Goal: Task Accomplishment & Management: Use online tool/utility

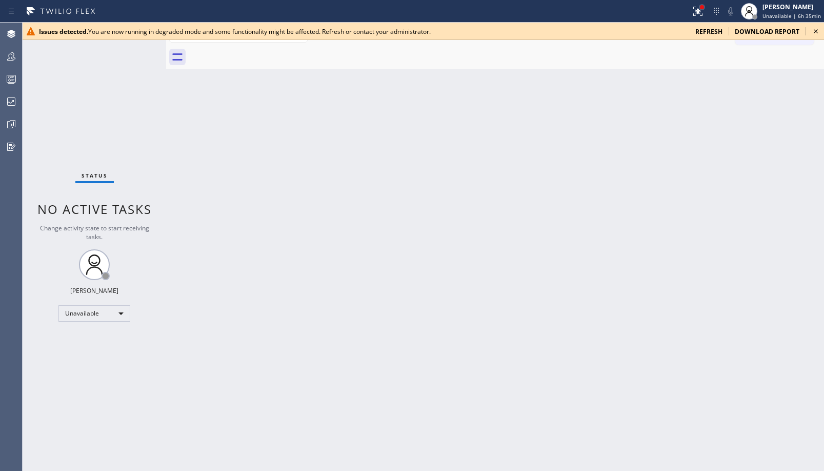
click at [704, 9] on div at bounding box center [702, 7] width 4 height 4
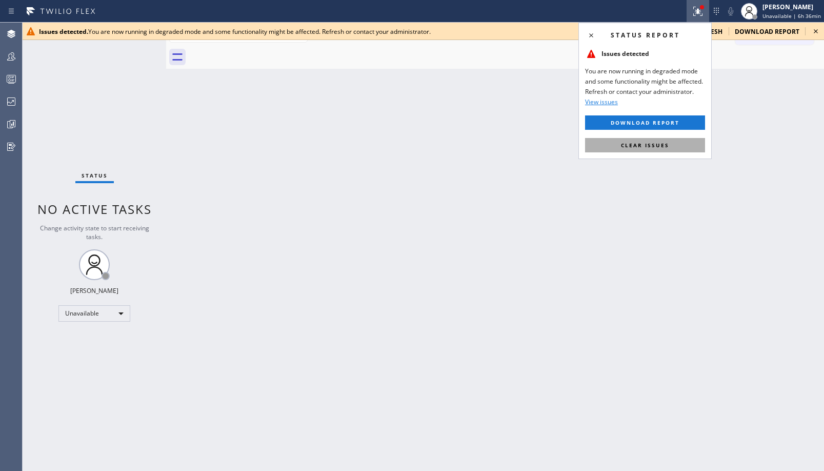
click at [651, 150] on button "Clear issues" at bounding box center [645, 145] width 120 height 14
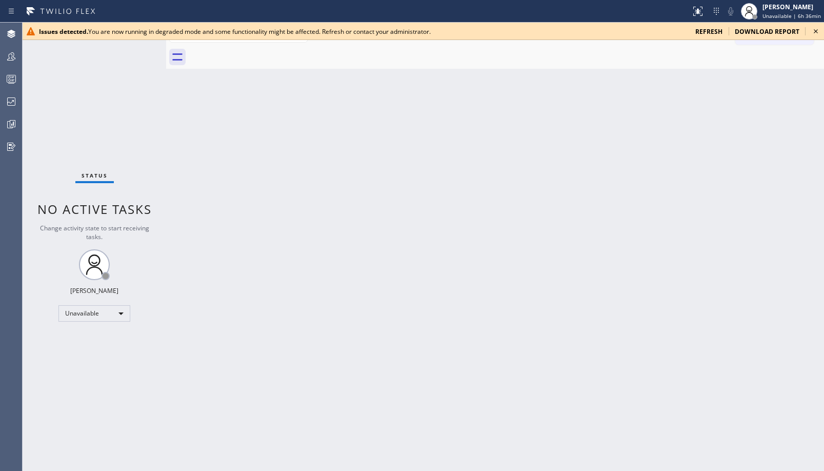
click at [817, 30] on icon at bounding box center [816, 31] width 12 height 12
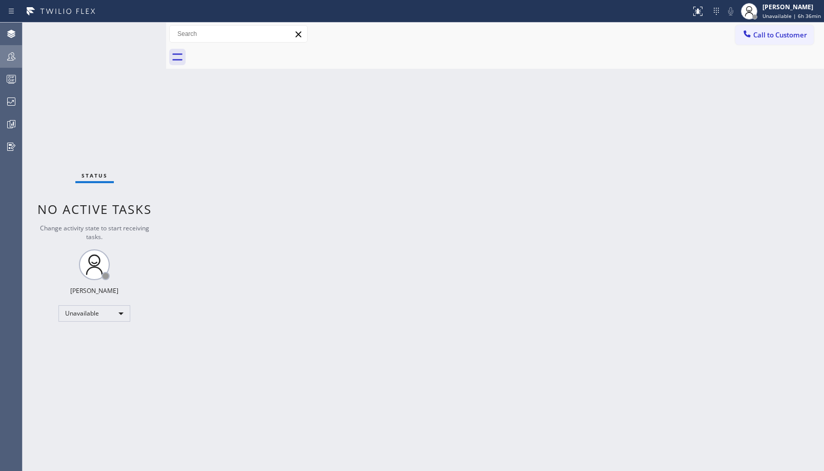
click at [6, 50] on div at bounding box center [11, 56] width 23 height 21
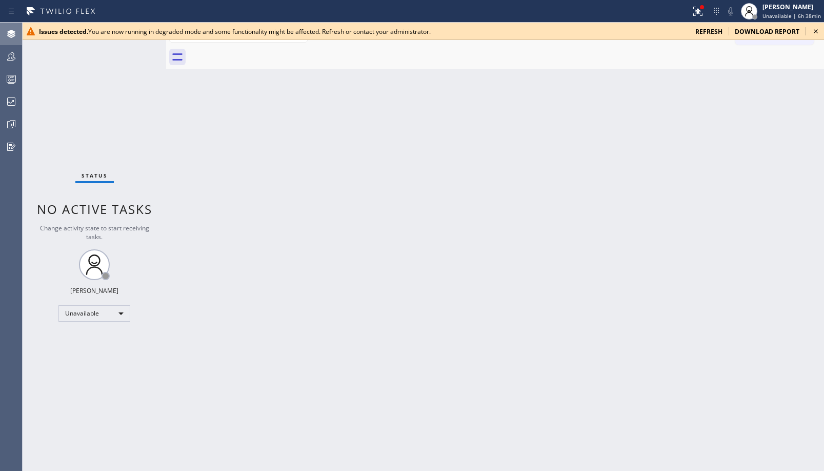
click at [12, 36] on icon at bounding box center [11, 34] width 12 height 12
click at [13, 50] on div at bounding box center [11, 56] width 23 height 21
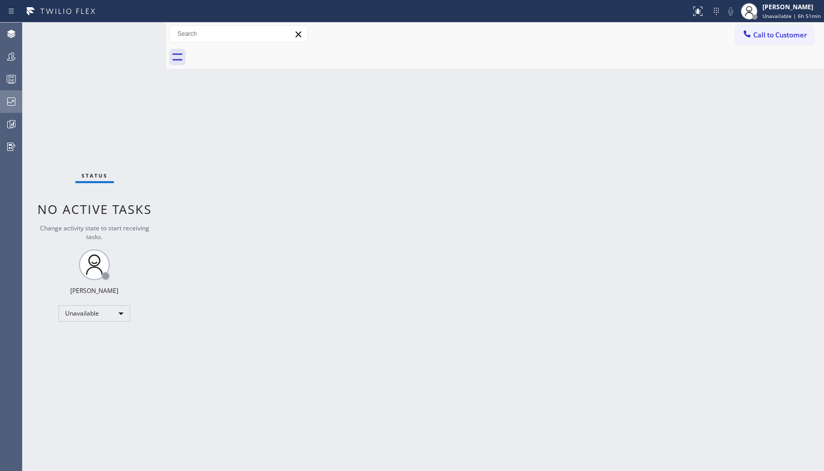
click at [11, 103] on icon at bounding box center [11, 101] width 8 height 8
